Goal: Information Seeking & Learning: Learn about a topic

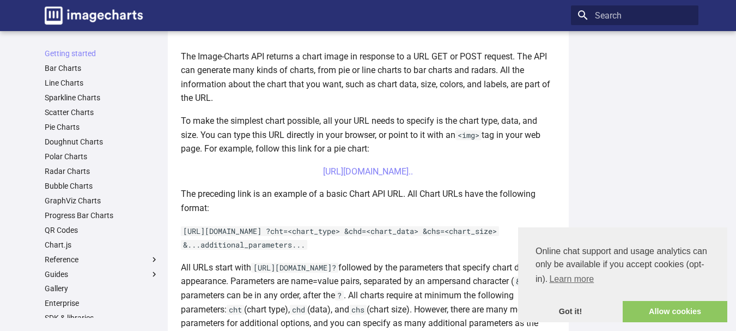
scroll to position [272, 0]
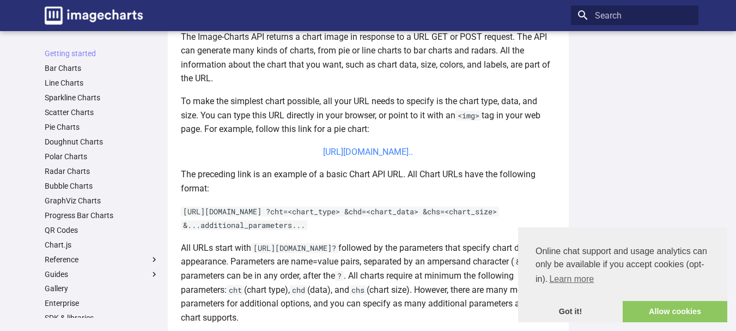
click at [396, 149] on link "https://image-charts.com/chart?chs=700x190&chd=t:60,40&cht=p3&chl=Hello%7CWorld…" at bounding box center [368, 152] width 90 height 10
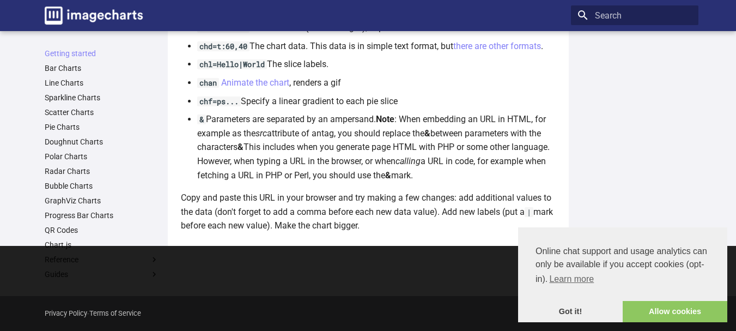
scroll to position [833, 0]
click at [65, 185] on link "Bubble Charts" at bounding box center [102, 186] width 114 height 10
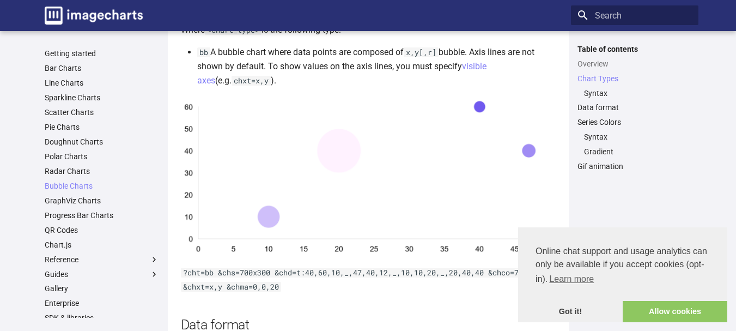
scroll to position [381, 0]
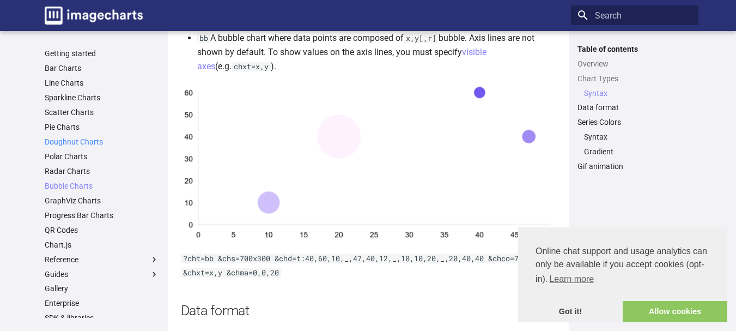
click at [91, 144] on link "Doughnut Charts" at bounding box center [102, 142] width 114 height 10
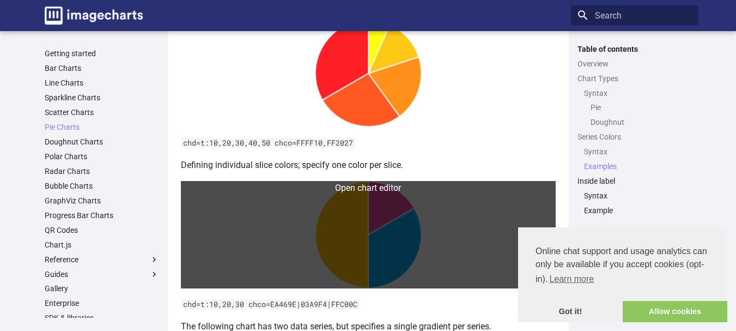
scroll to position [2288, 0]
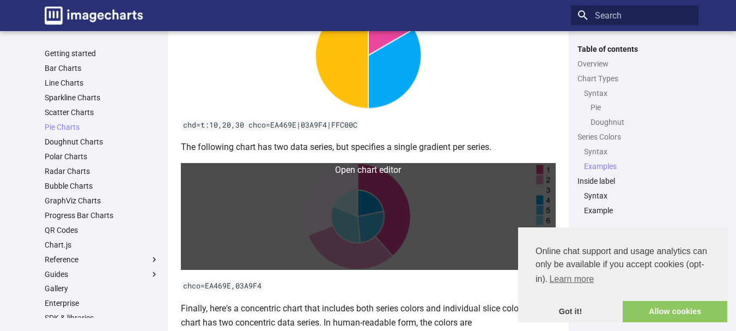
click at [375, 201] on link at bounding box center [368, 216] width 375 height 107
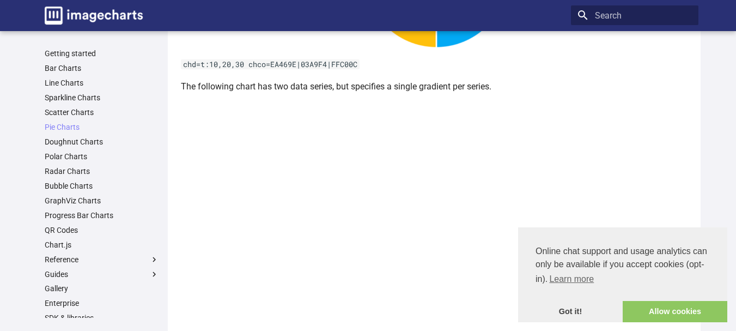
scroll to position [2615, 0]
